Goal: Transaction & Acquisition: Download file/media

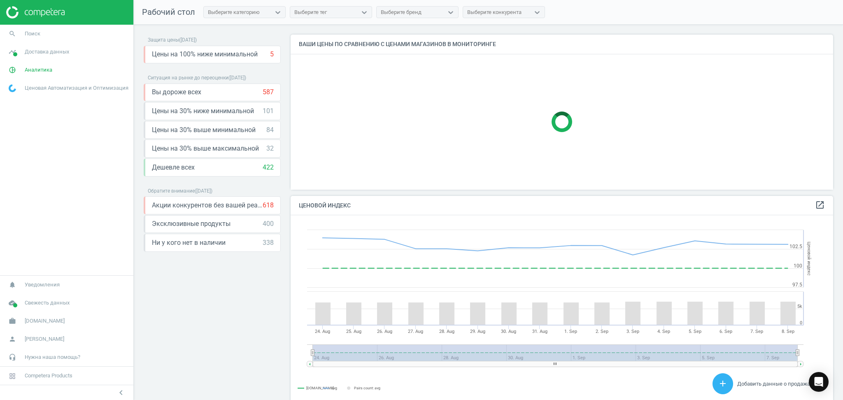
scroll to position [206, 551]
click at [34, 71] on span "Аналитика" at bounding box center [39, 69] width 28 height 7
click at [38, 53] on span "Доставка данных" at bounding box center [47, 51] width 44 height 7
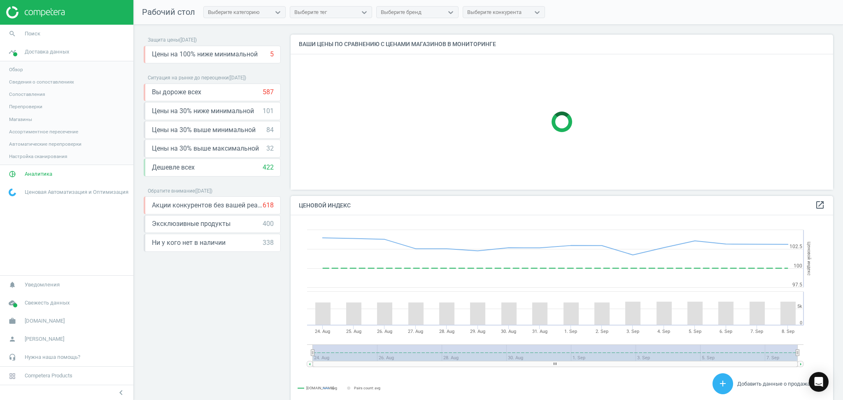
click at [20, 117] on span "Магазины" at bounding box center [20, 119] width 23 height 7
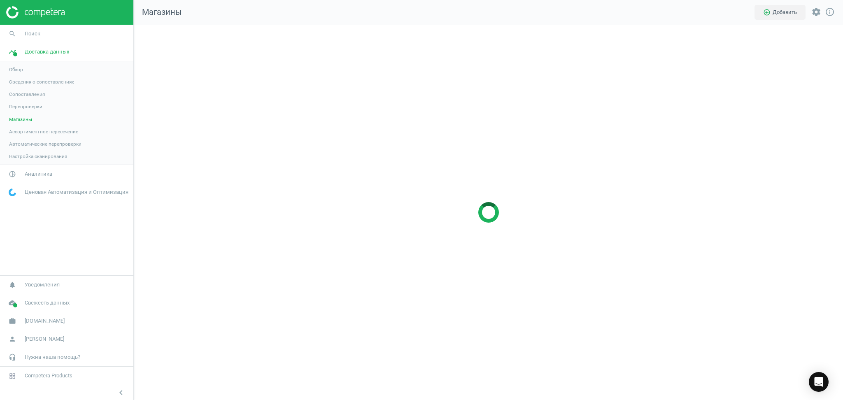
scroll to position [392, 726]
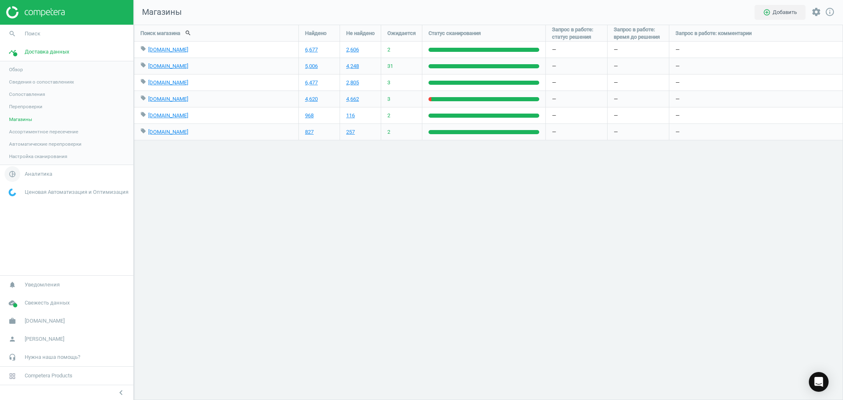
click at [33, 174] on span "Аналитика" at bounding box center [39, 173] width 28 height 7
click at [15, 96] on link "Товары" at bounding box center [66, 100] width 133 height 12
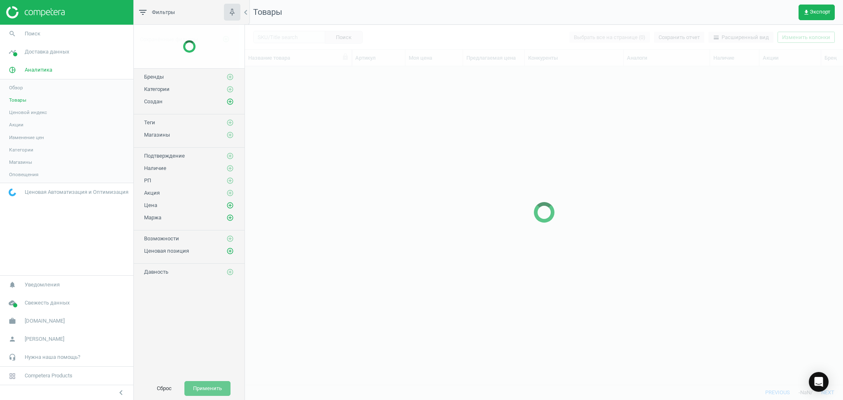
scroll to position [302, 590]
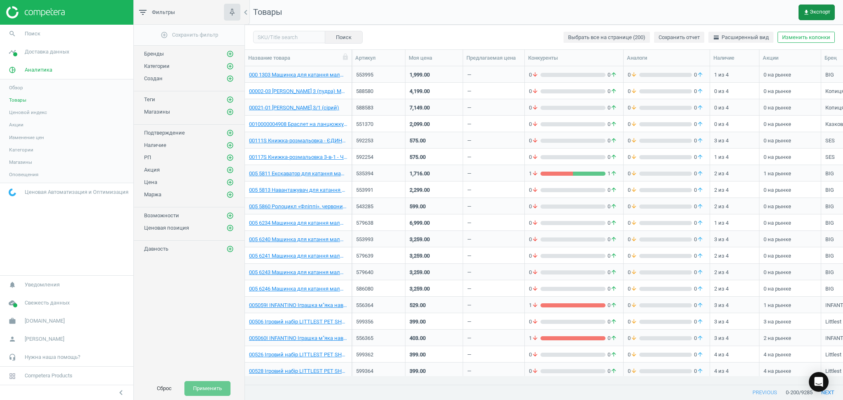
click at [822, 9] on span "get_app Экспорт" at bounding box center [816, 12] width 27 height 7
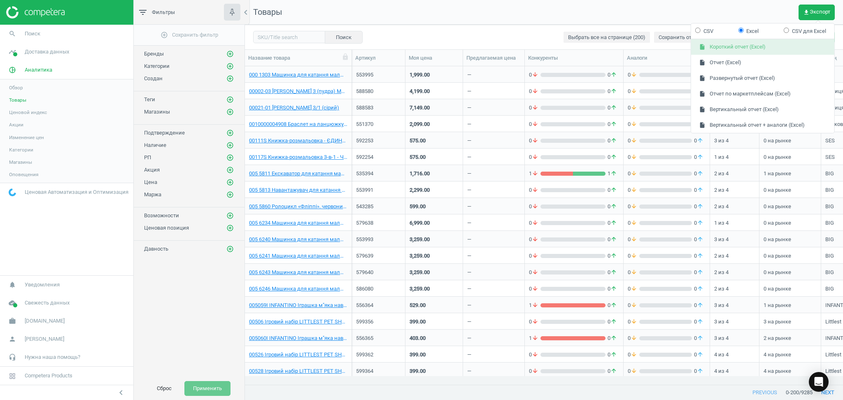
click at [748, 43] on button "insert_drive_file Короткий отчет (Excel)" at bounding box center [762, 48] width 143 height 16
